Goal: Find specific page/section

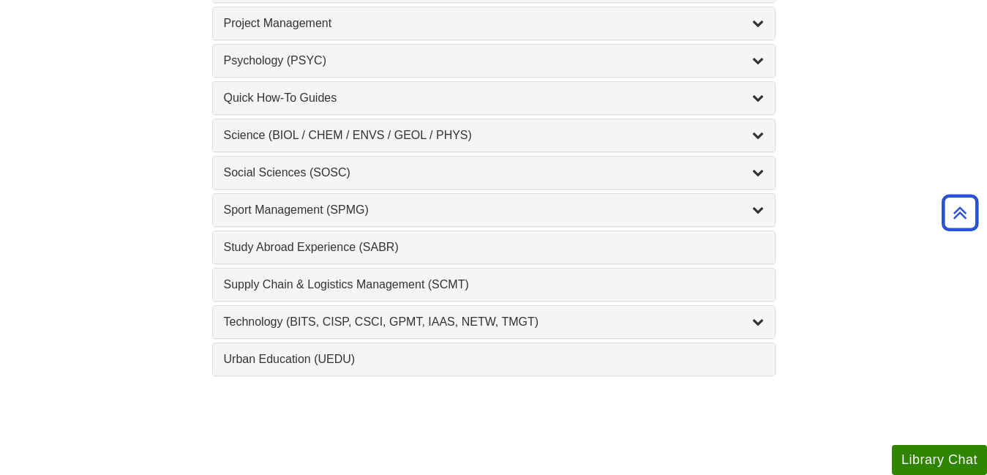
scroll to position [1600, 0]
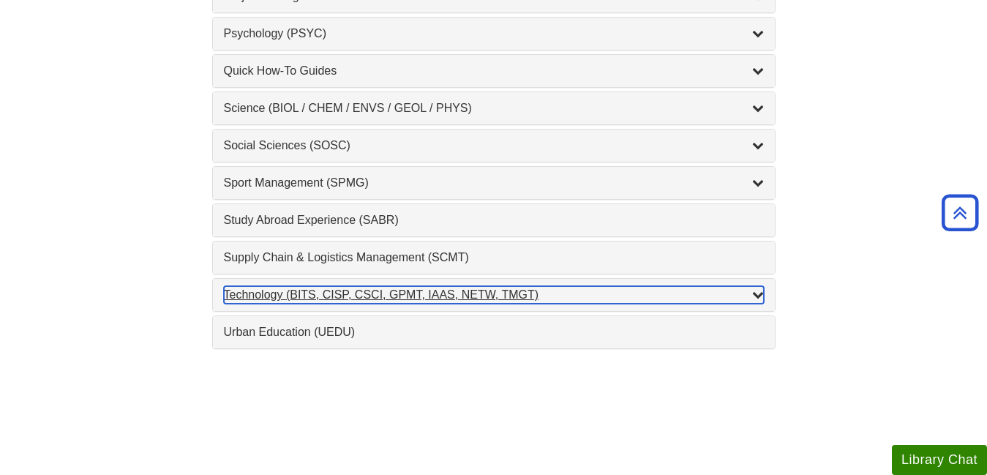
click at [760, 302] on div "List of Subjects" at bounding box center [758, 295] width 12 height 18
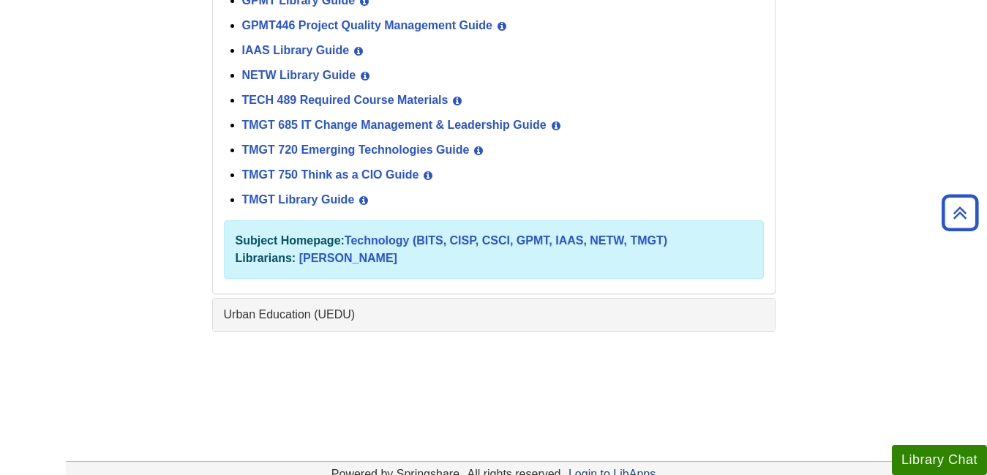
scroll to position [2253, 0]
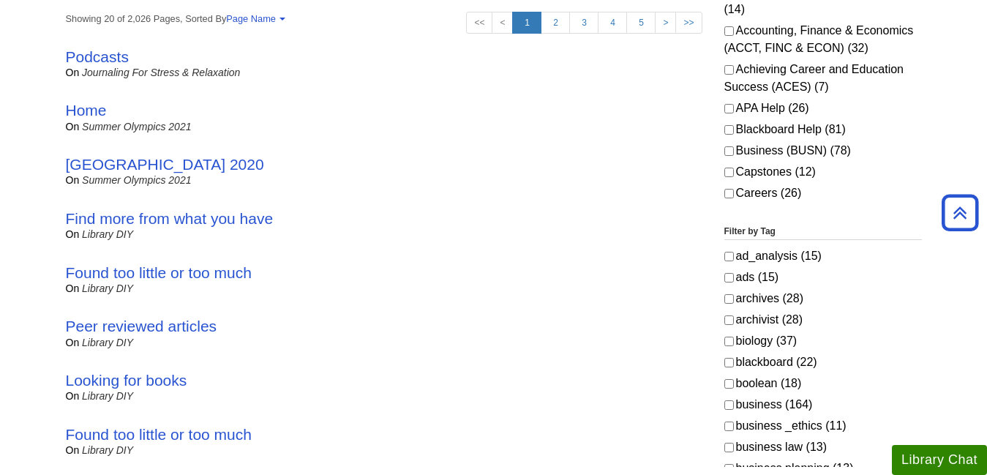
scroll to position [92, 0]
